Goal: Information Seeking & Learning: Learn about a topic

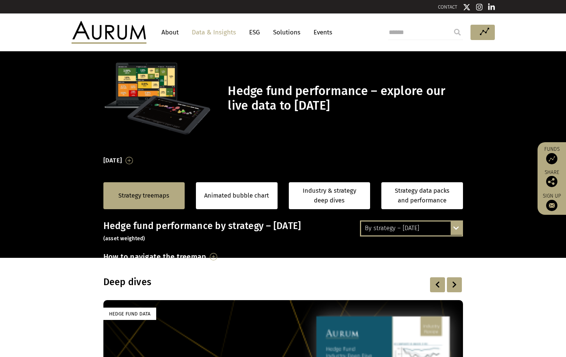
scroll to position [198, 0]
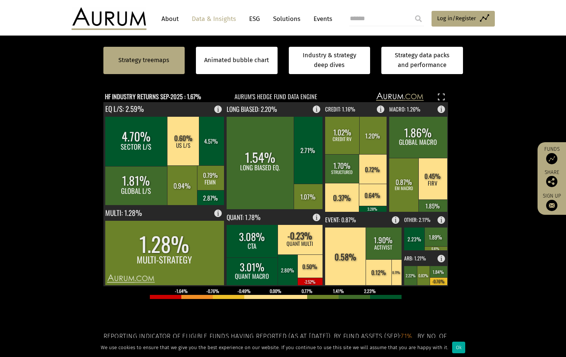
scroll to position [225, 0]
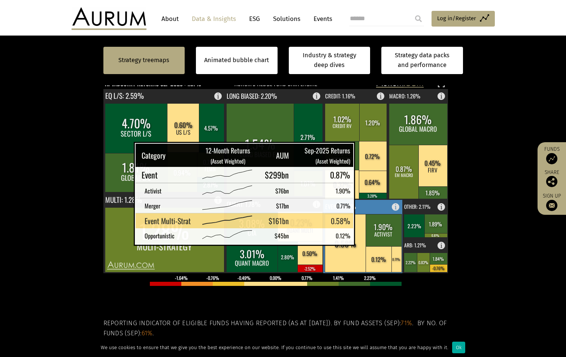
click at [351, 235] on rect at bounding box center [346, 243] width 42 height 58
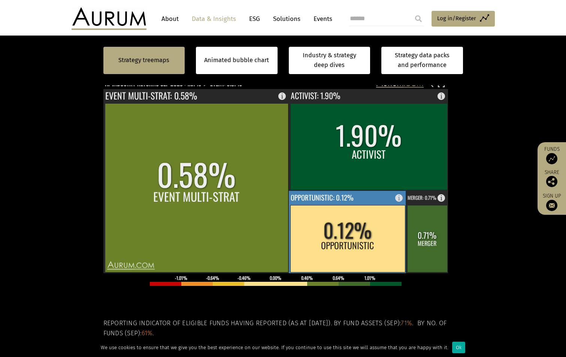
click at [372, 228] on rect at bounding box center [347, 238] width 115 height 67
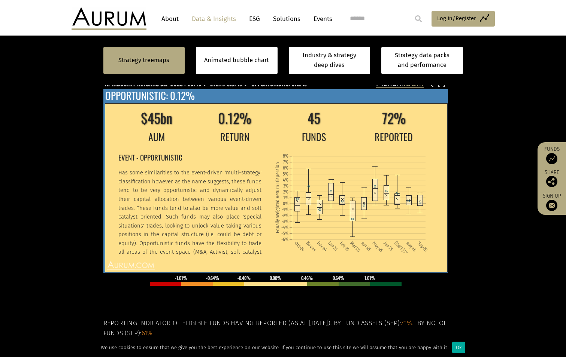
click at [161, 123] on td "$45bn" at bounding box center [156, 118] width 77 height 22
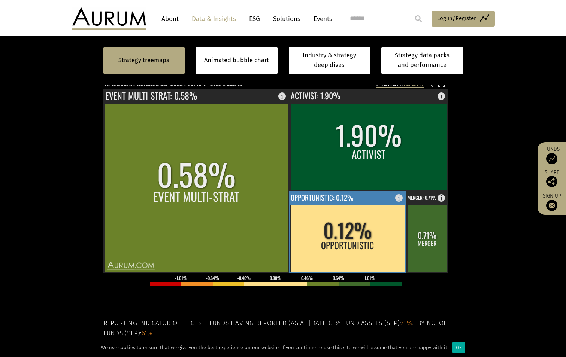
click at [335, 243] on rect at bounding box center [347, 238] width 115 height 67
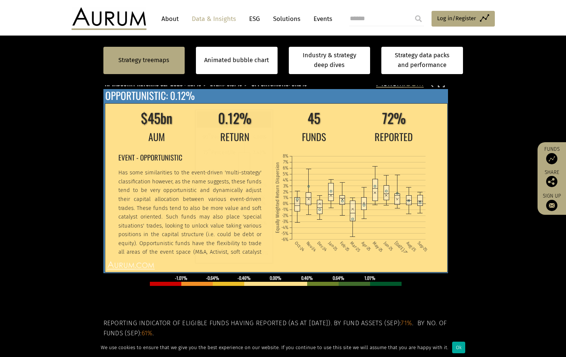
click at [289, 198] on icon "Oct-24 Nov-24 Dec-24 Jan-25 Feb-25 Mar-25 Apr-25 May-25 Jun-25 Jul-25 Aug-25 Se…" at bounding box center [353, 200] width 158 height 106
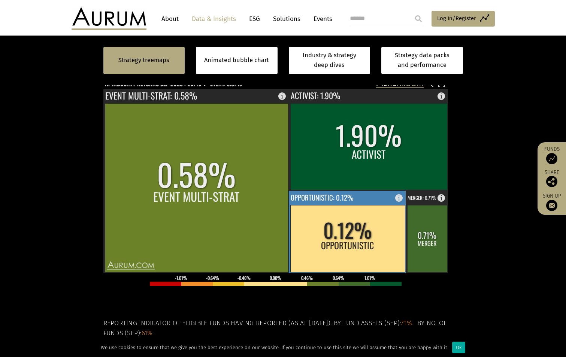
click at [334, 229] on rect at bounding box center [347, 238] width 115 height 67
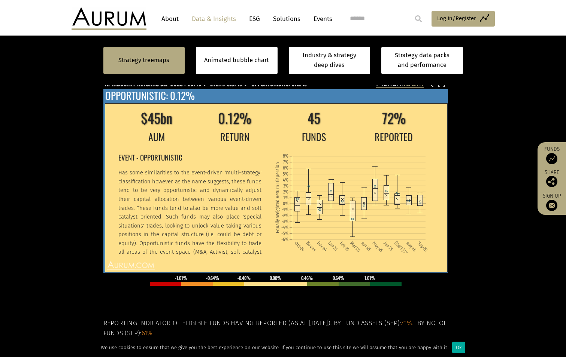
drag, startPoint x: 389, startPoint y: 128, endPoint x: 367, endPoint y: 150, distance: 31.0
click at [367, 150] on tbody "$45bn 0.12% 45 72% AUM RETURN FUNDS REPORTED EVENT - OPPORTUNISTIC Has some sim…" at bounding box center [275, 181] width 315 height 148
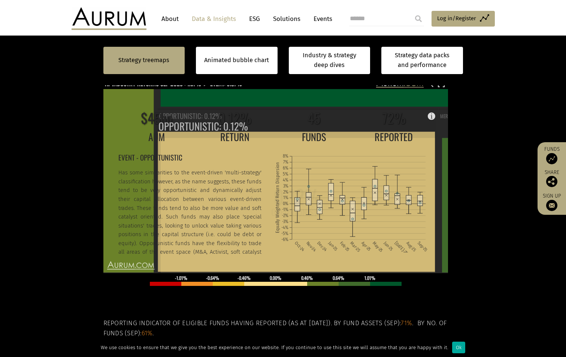
drag, startPoint x: 367, startPoint y: 150, endPoint x: 359, endPoint y: 122, distance: 30.0
click at [359, 122] on td "72%" at bounding box center [393, 118] width 79 height 22
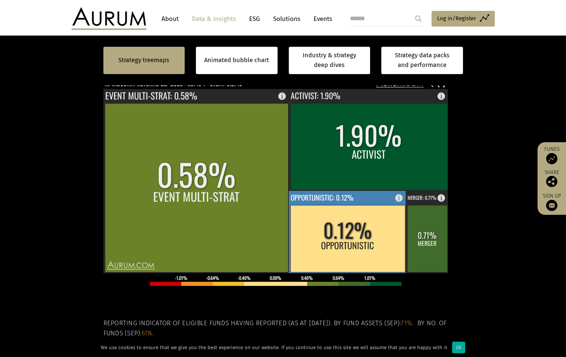
click at [349, 230] on rect at bounding box center [347, 238] width 115 height 67
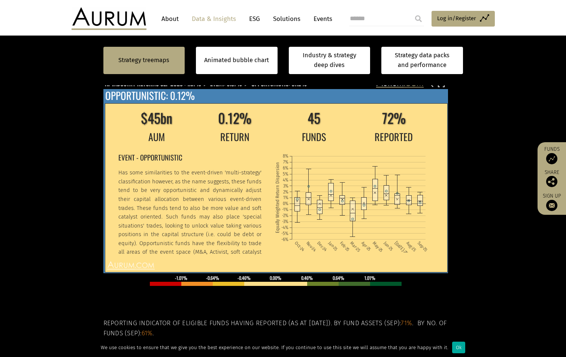
click at [253, 132] on td "RETURN" at bounding box center [234, 137] width 77 height 16
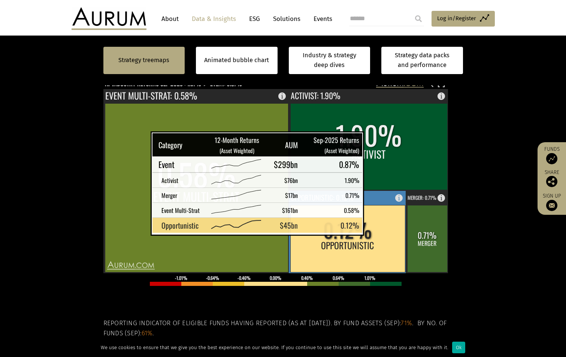
click at [368, 224] on rect at bounding box center [347, 238] width 115 height 67
